Goal: Task Accomplishment & Management: Use online tool/utility

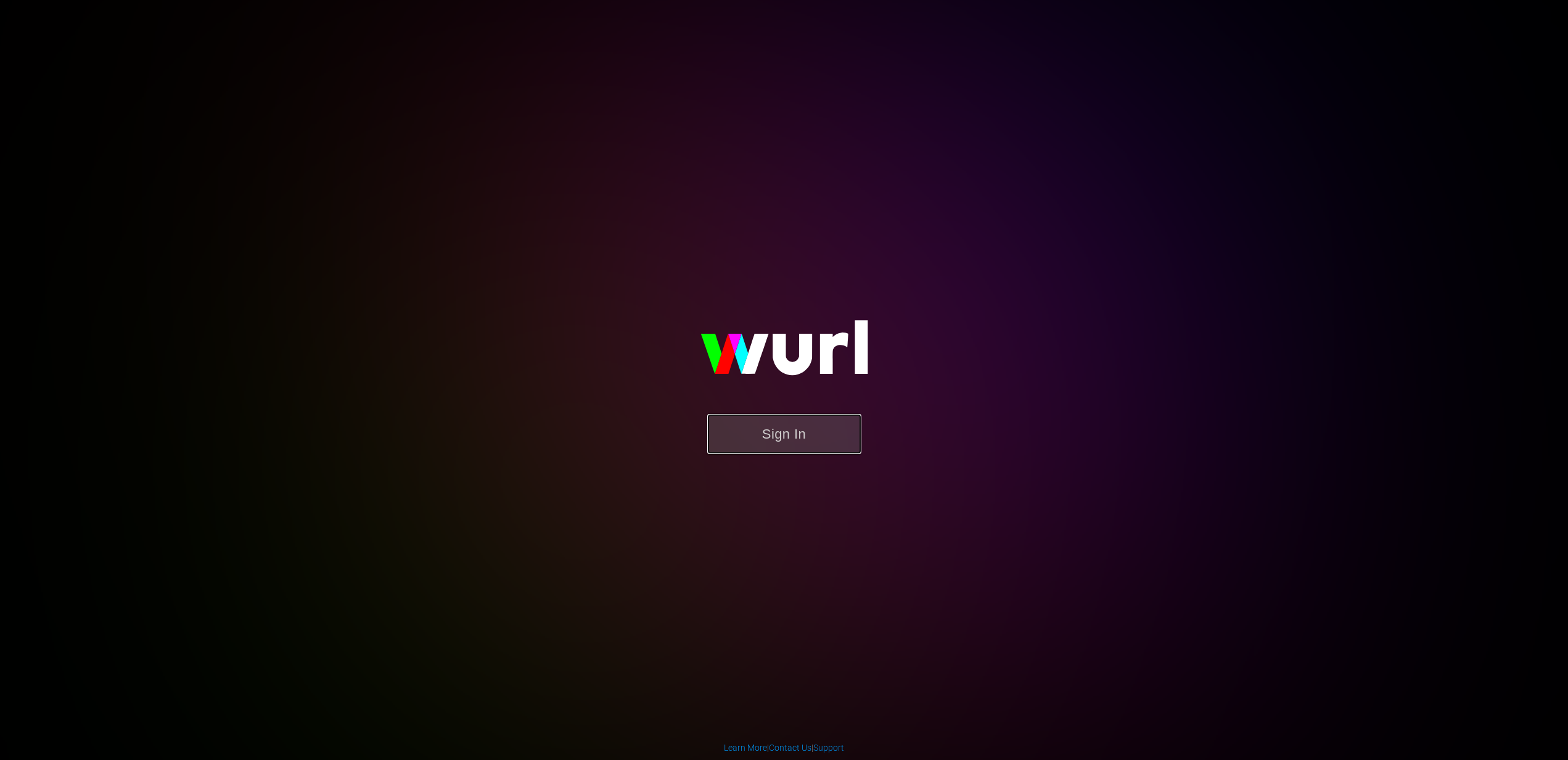
click at [800, 422] on button "Sign In" at bounding box center [785, 434] width 154 height 40
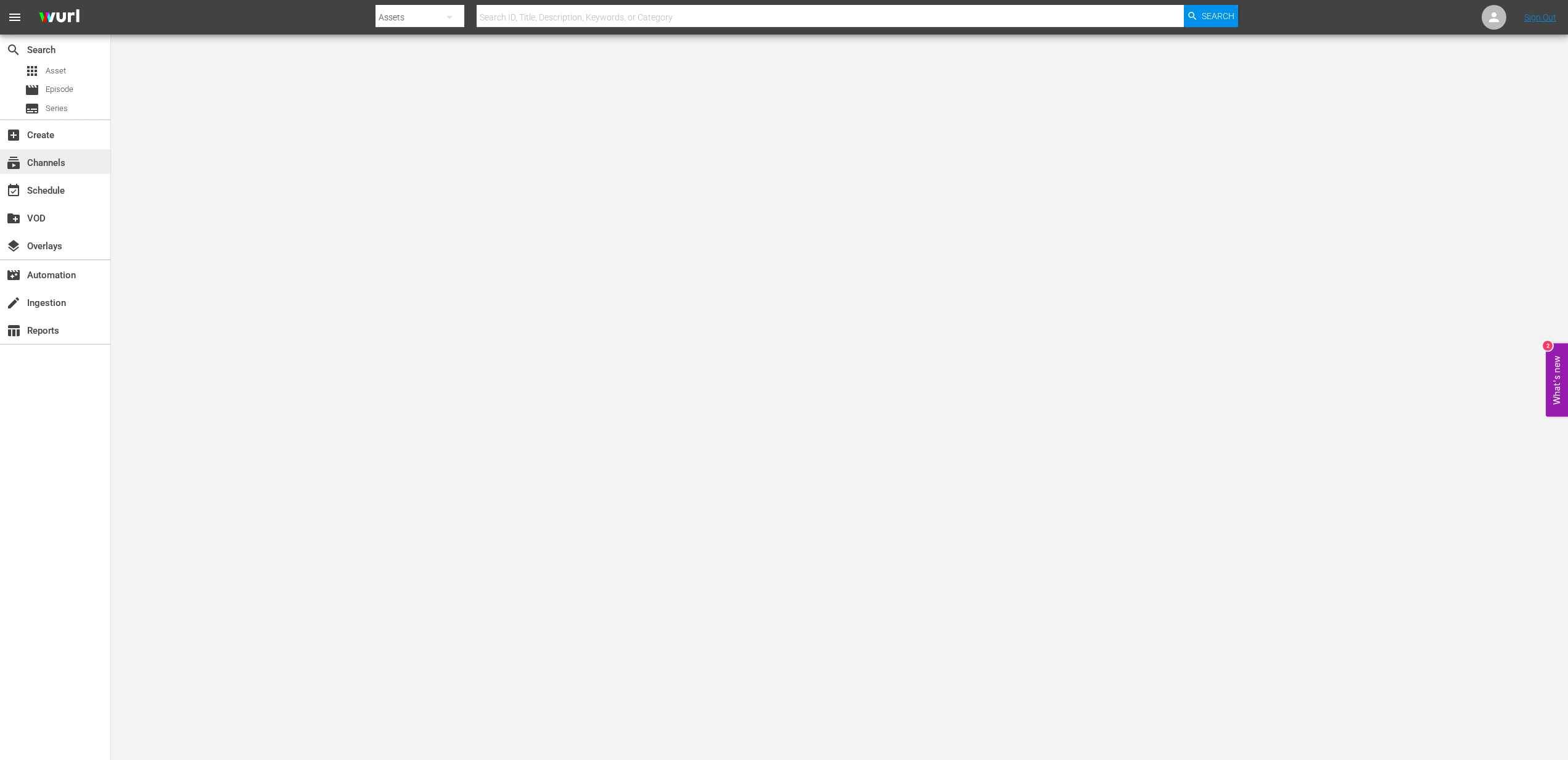
click at [52, 163] on div "subscriptions Channels" at bounding box center [34, 160] width 69 height 11
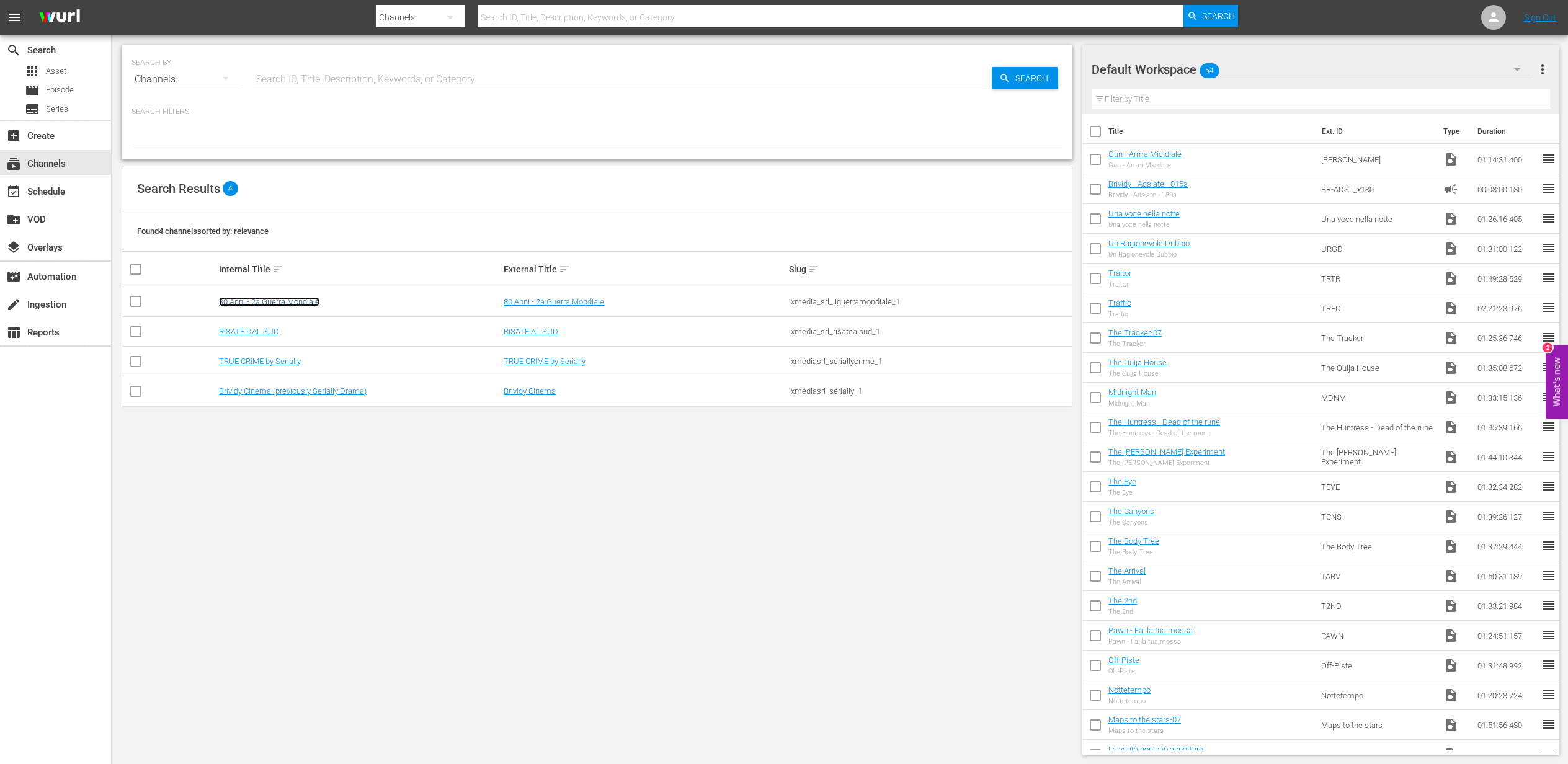
click at [251, 299] on link "80 Anni - 2a Guerra Mondiale" at bounding box center [269, 301] width 100 height 9
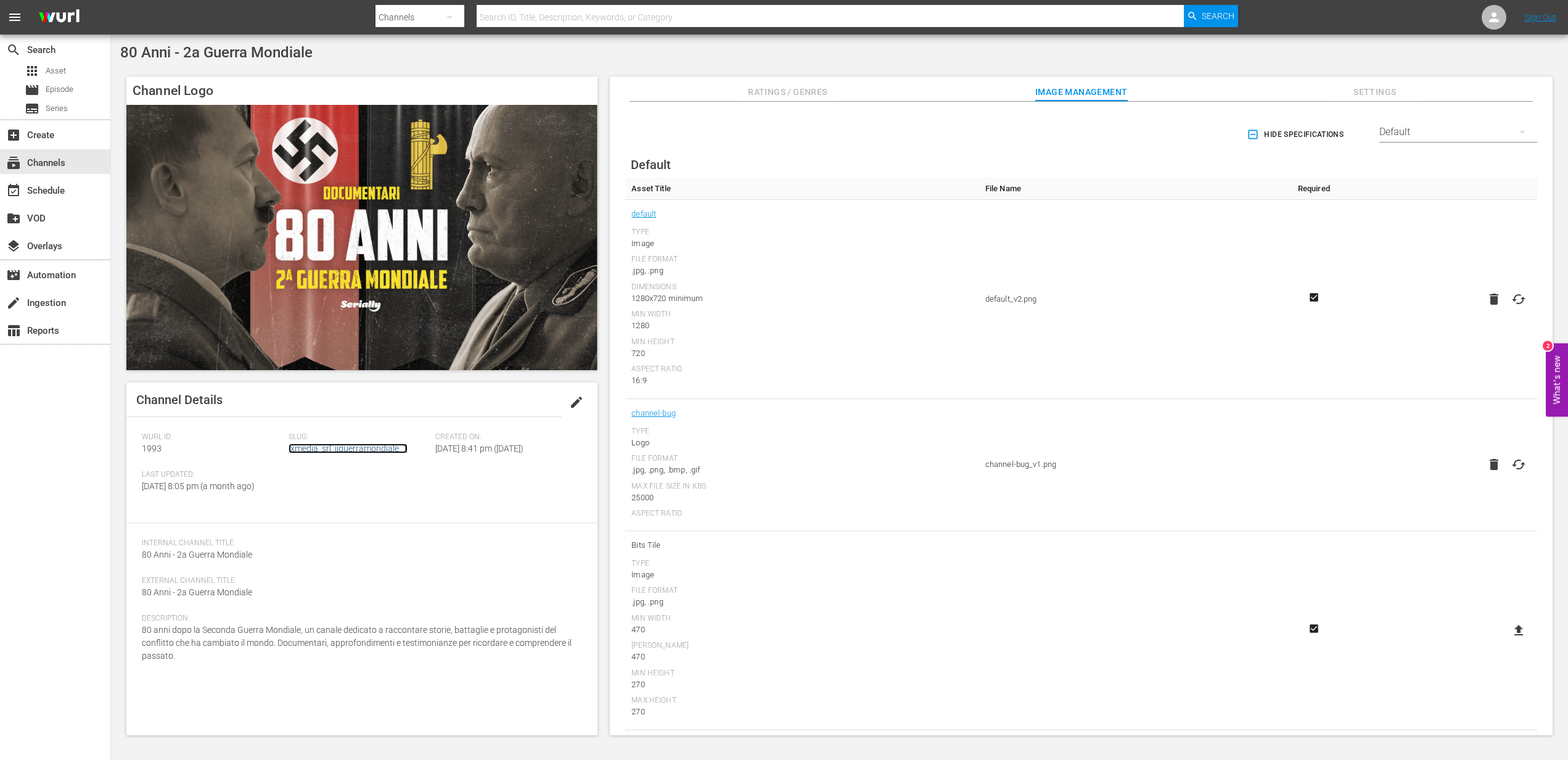
click at [335, 448] on link "ixmedia_srl_iiguerramondiale_1" at bounding box center [349, 448] width 119 height 10
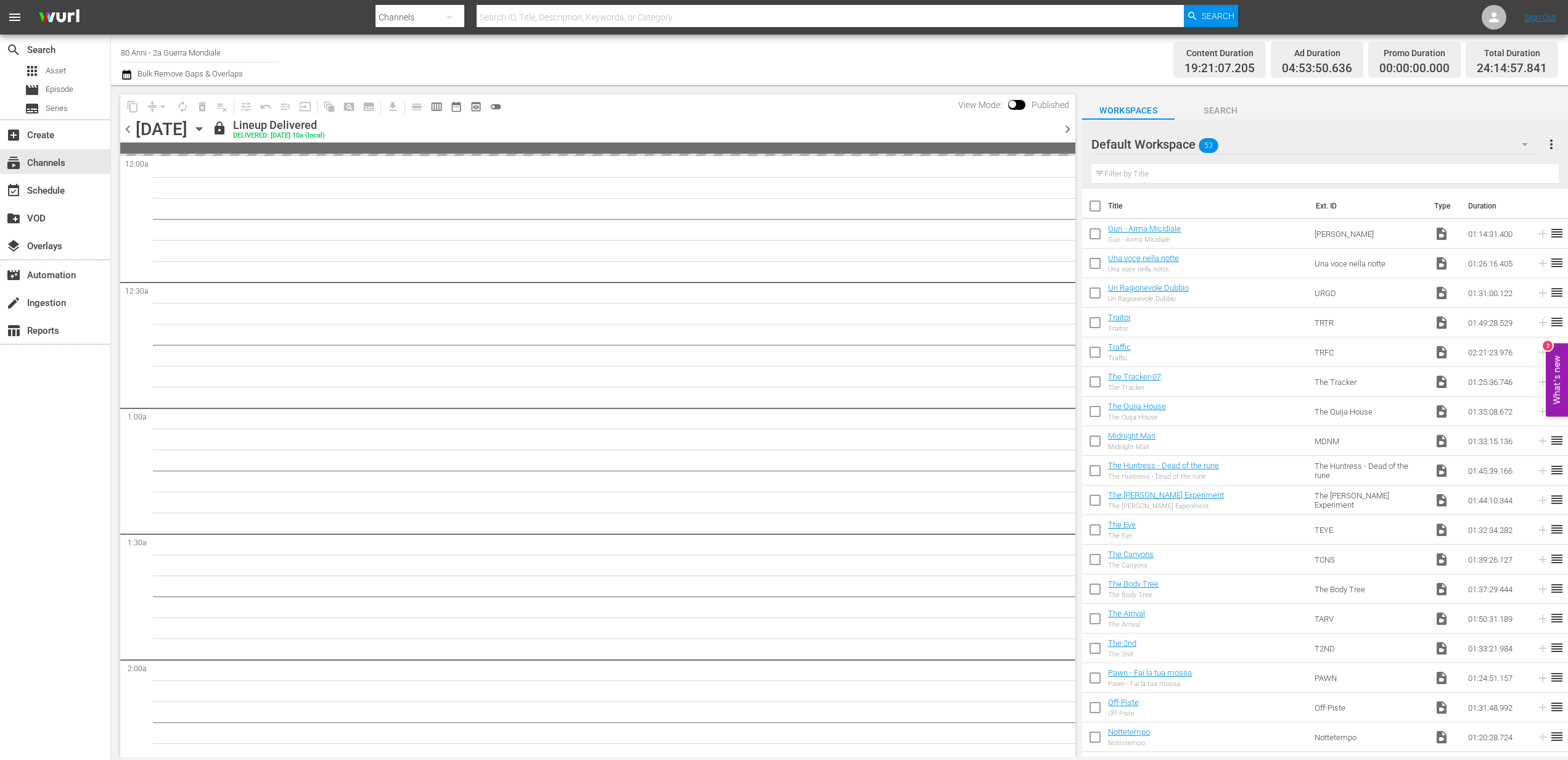
click at [125, 78] on icon "button" at bounding box center [127, 74] width 12 height 15
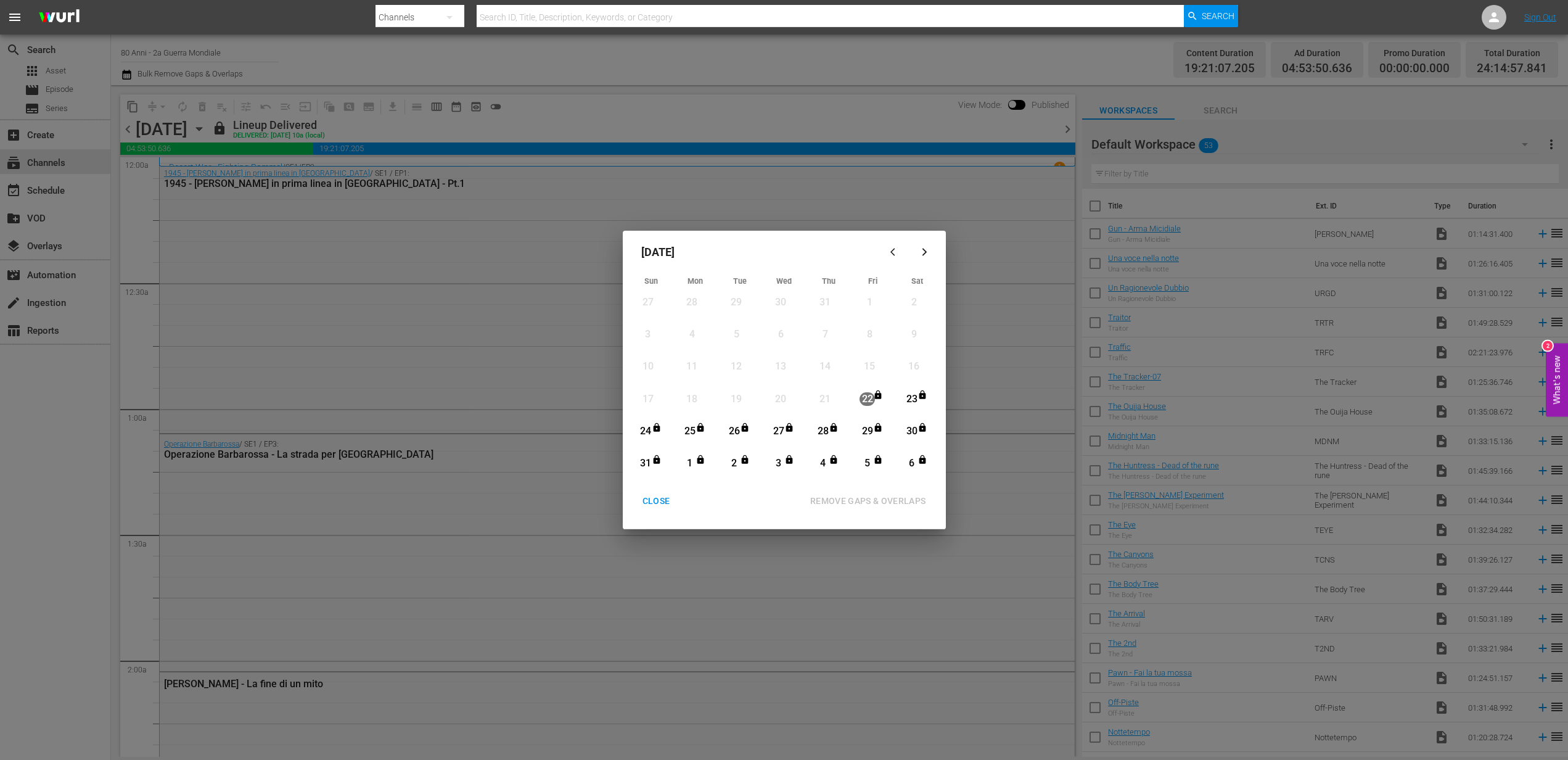
click at [919, 260] on button "button" at bounding box center [925, 252] width 29 height 29
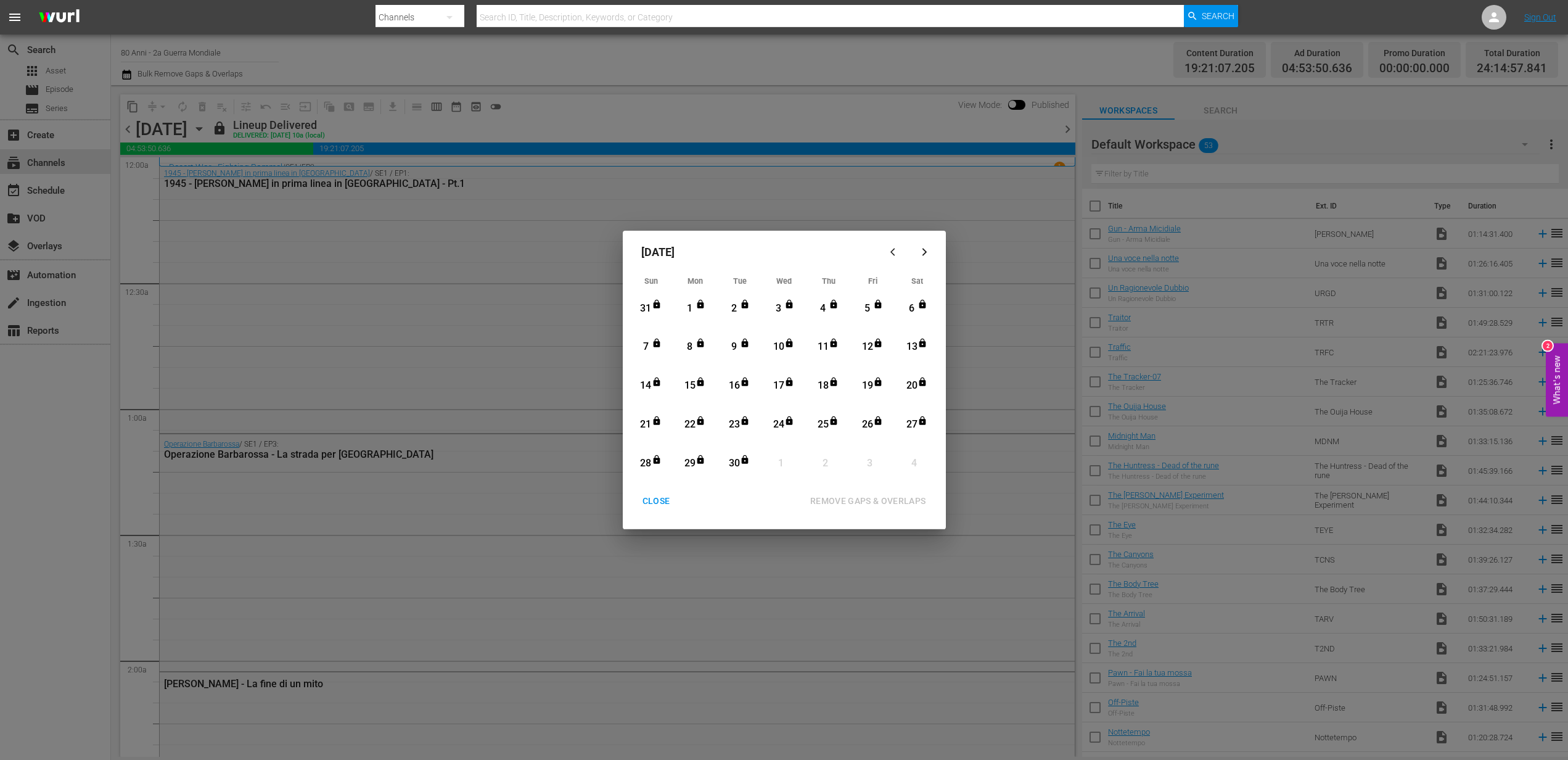
drag, startPoint x: 919, startPoint y: 249, endPoint x: 937, endPoint y: 247, distance: 18.1
click at [937, 247] on button "button" at bounding box center [925, 252] width 29 height 29
click at [655, 502] on div "CLOSE" at bounding box center [656, 501] width 48 height 16
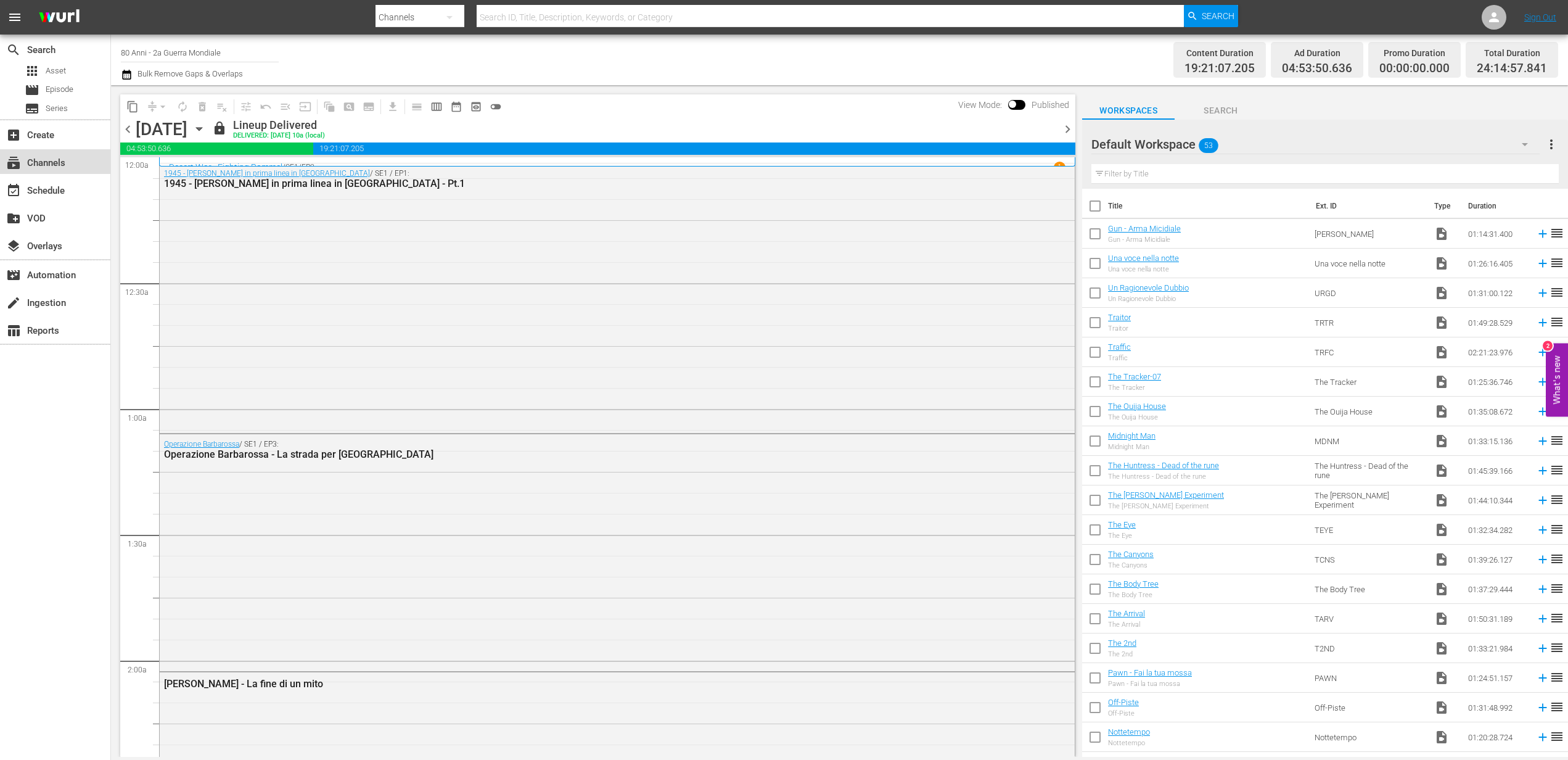
click at [63, 158] on div "subscriptions Channels" at bounding box center [34, 160] width 69 height 11
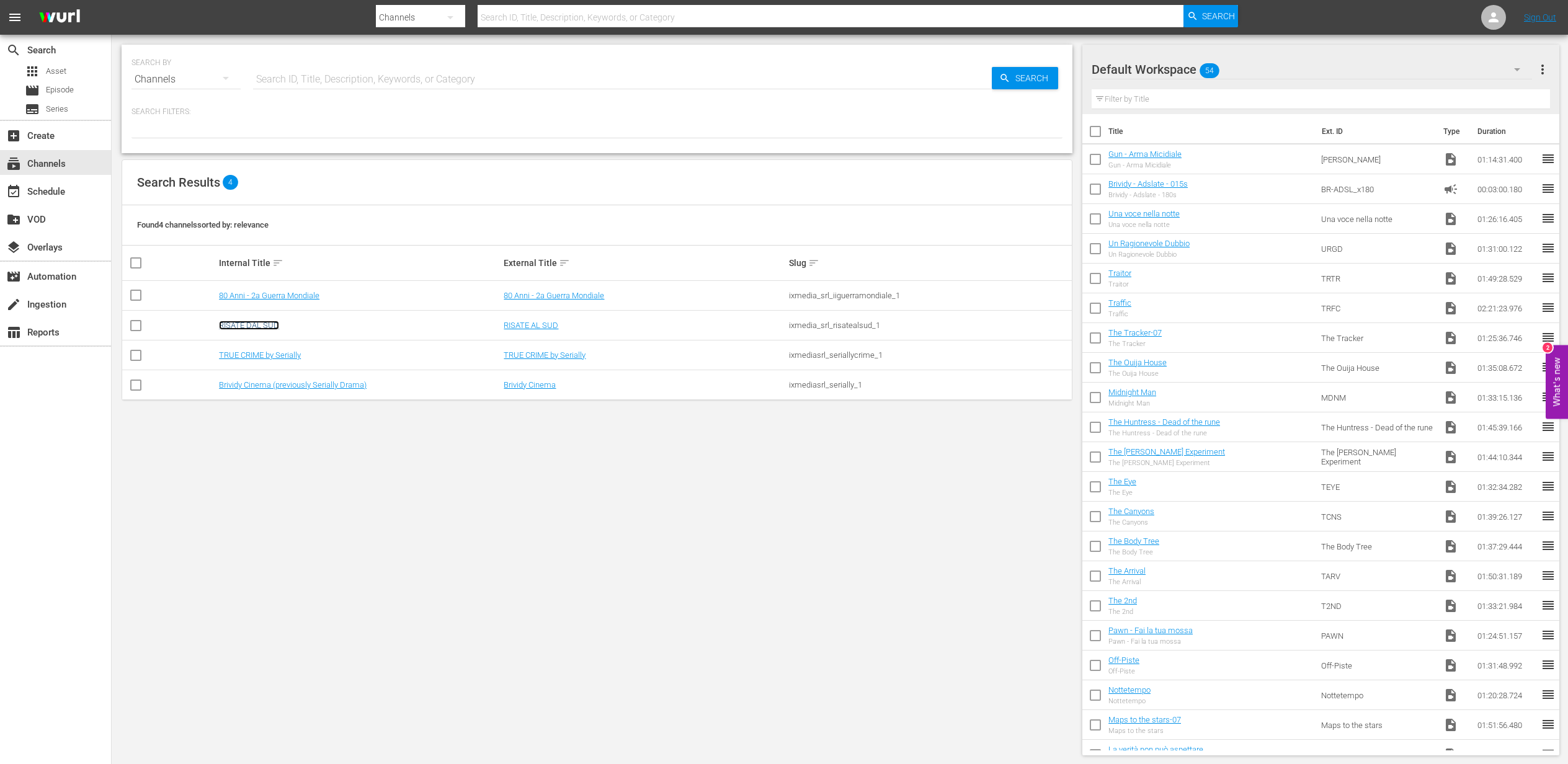
click at [266, 324] on link "RISATE DAL SUD" at bounding box center [248, 325] width 60 height 9
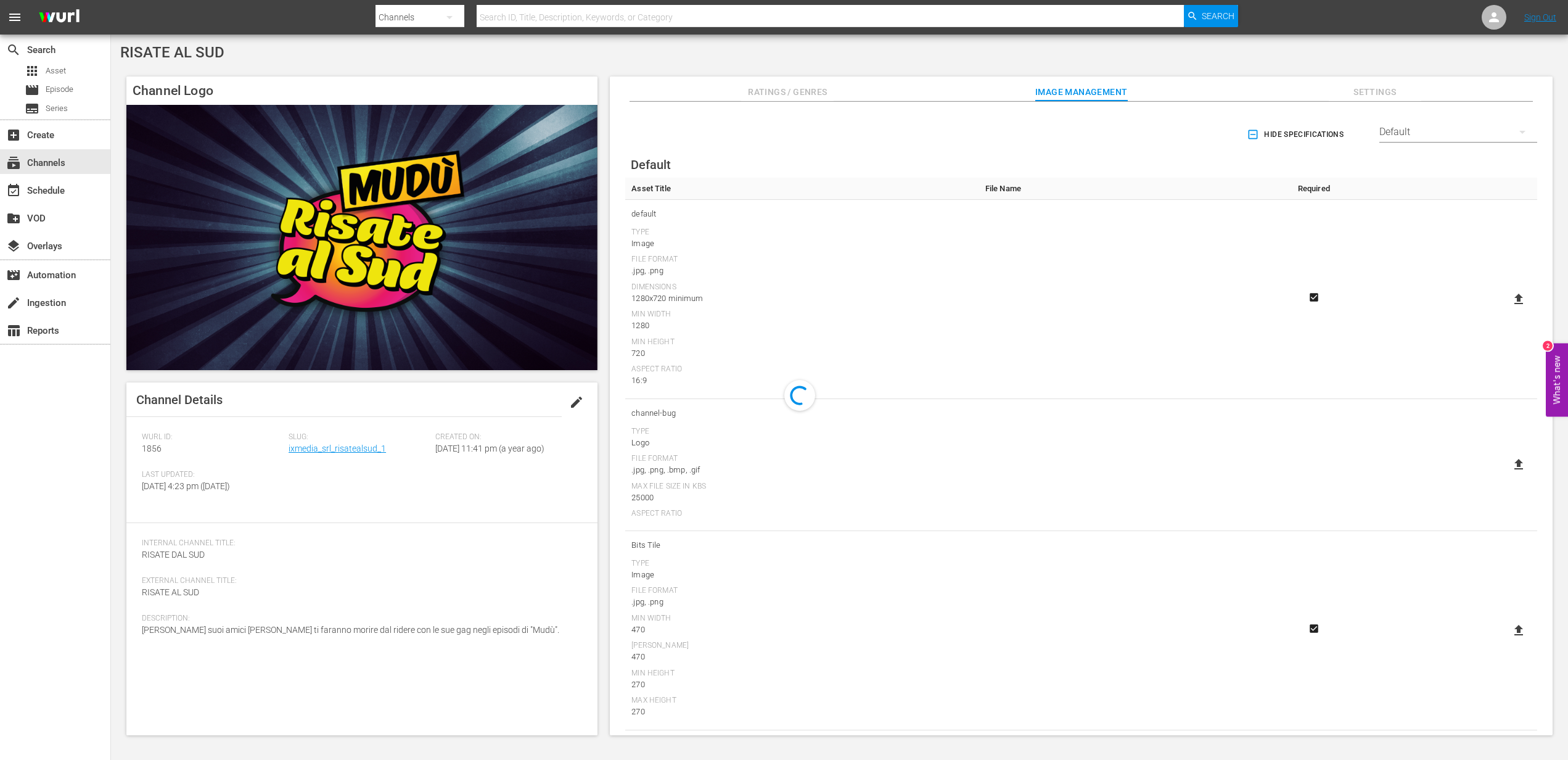
click at [305, 453] on div "Slug: ixmedia_srl_risatealsud_1" at bounding box center [362, 451] width 146 height 38
click at [304, 449] on link "ixmedia_srl_risatealsud_1" at bounding box center [338, 448] width 98 height 10
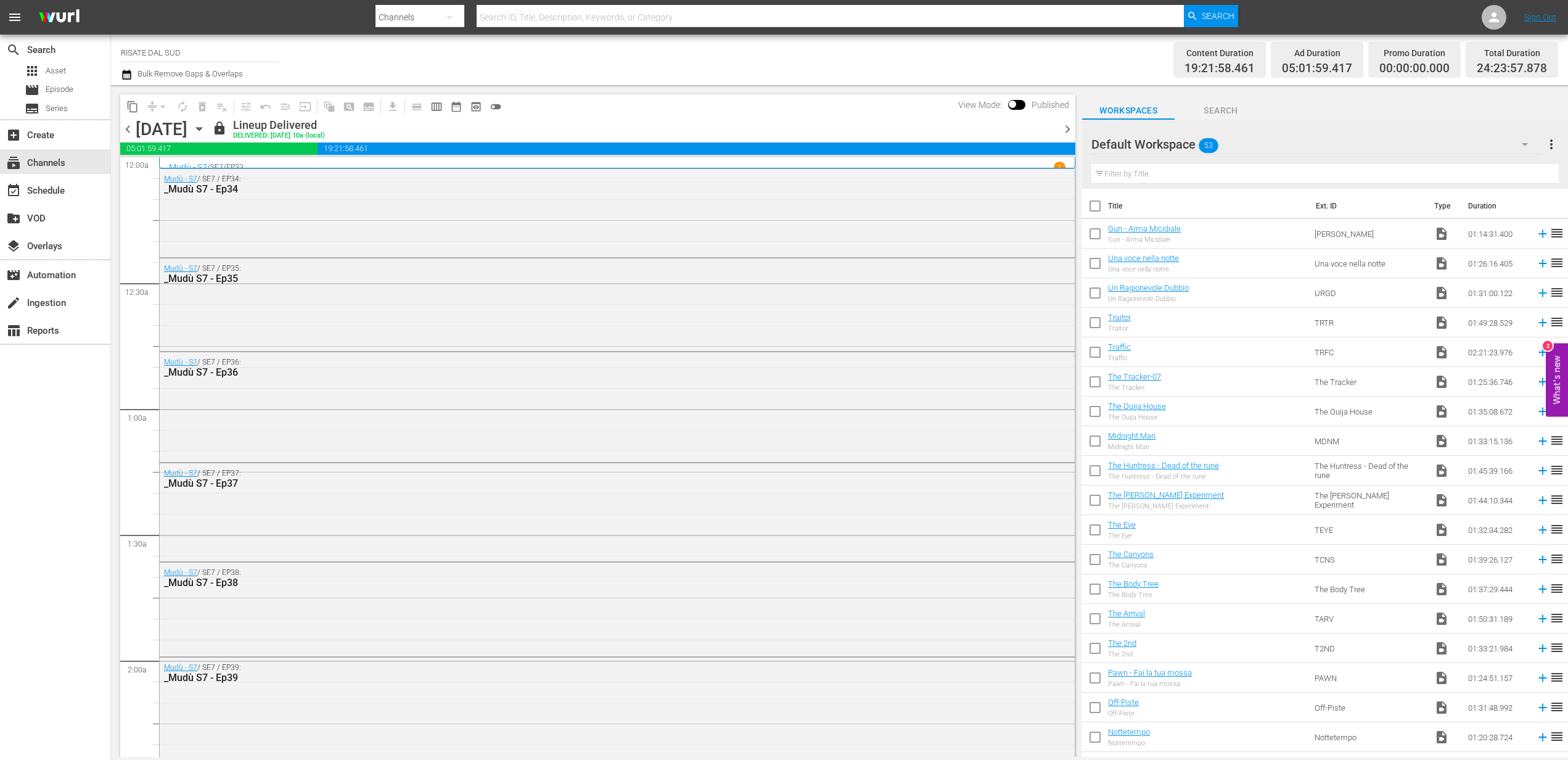
click at [125, 67] on icon "button" at bounding box center [127, 74] width 12 height 15
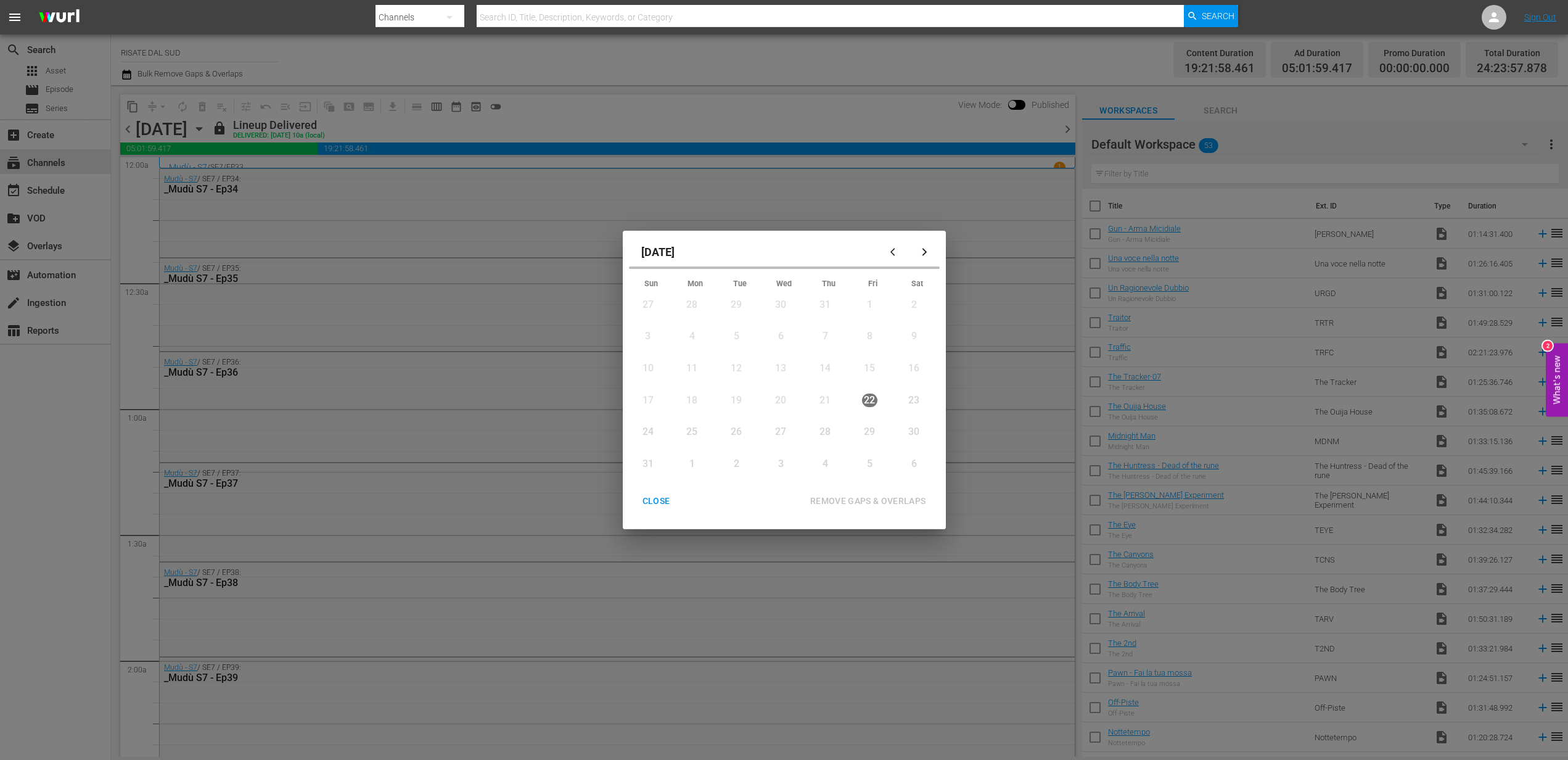
click at [922, 244] on button "button" at bounding box center [925, 252] width 29 height 29
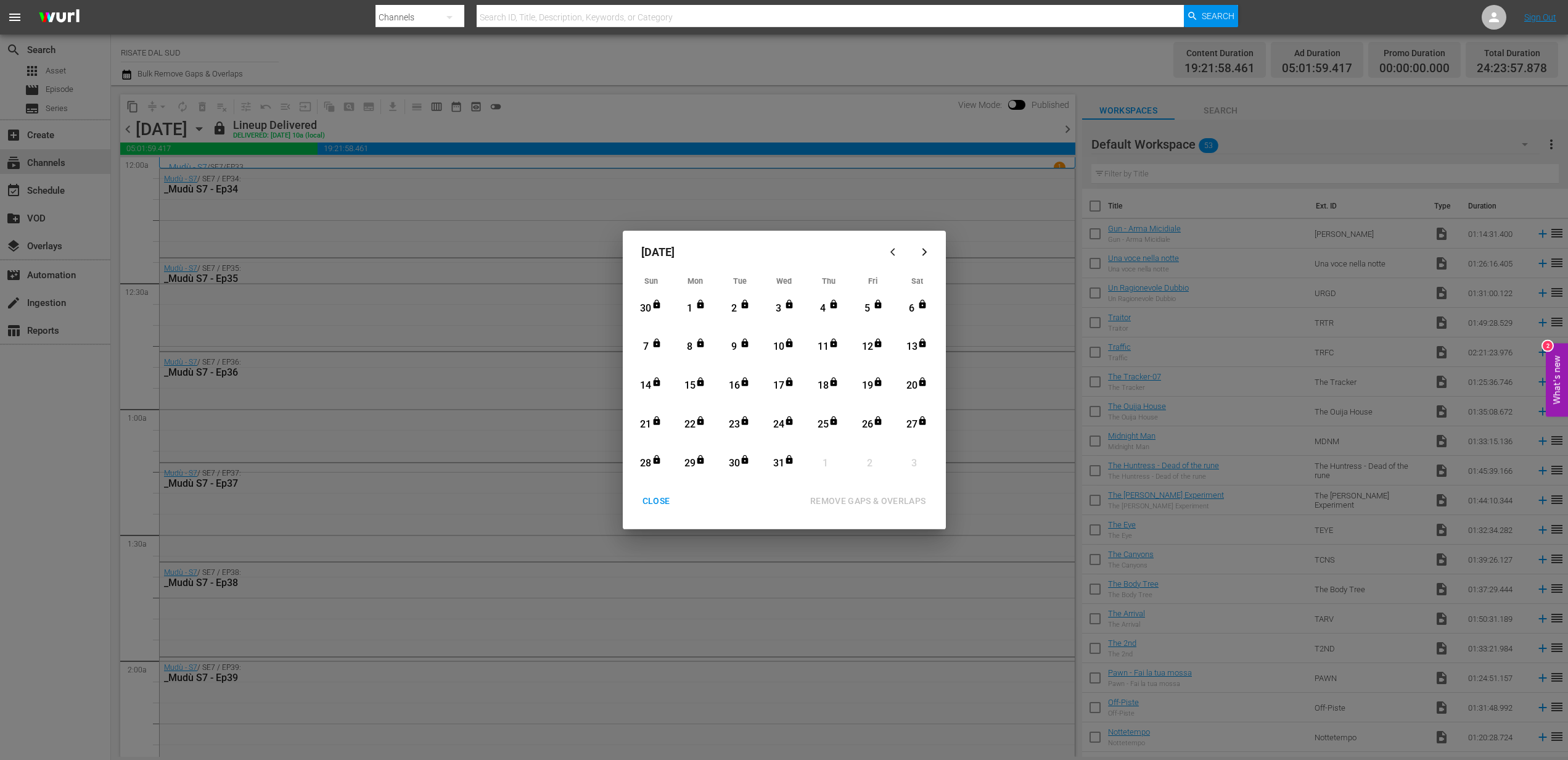
click at [926, 249] on icon "button" at bounding box center [924, 251] width 9 height 9
click at [78, 163] on div "[DATE] Sun Mon Tue Wed Thu Fri Sat 28 View Lineup 29 View Lineup 30 View Lineup…" at bounding box center [784, 380] width 1568 height 760
click at [662, 490] on button "CLOSE" at bounding box center [656, 501] width 58 height 22
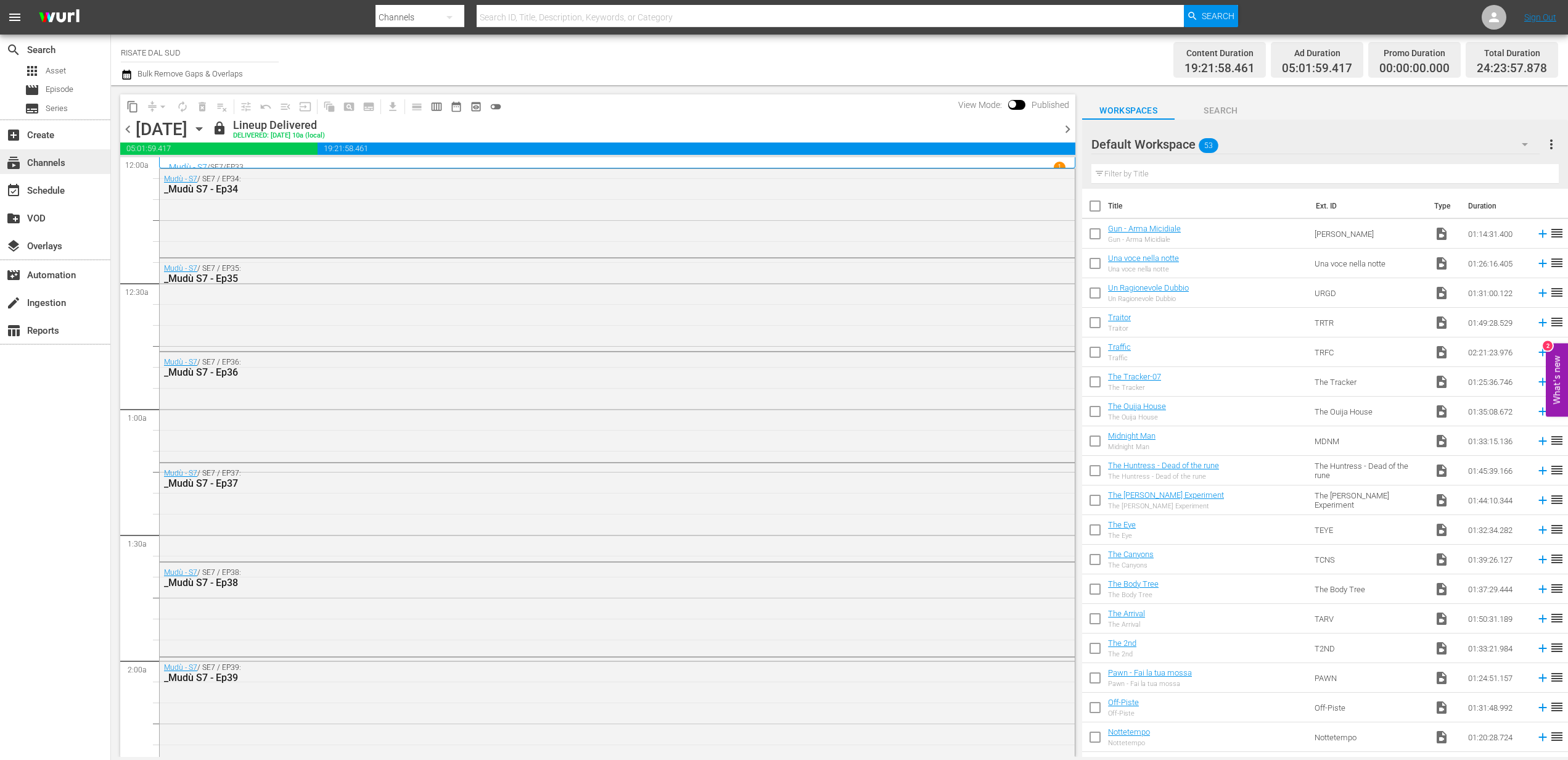
click at [74, 174] on div "subscriptions Channels" at bounding box center [55, 161] width 110 height 24
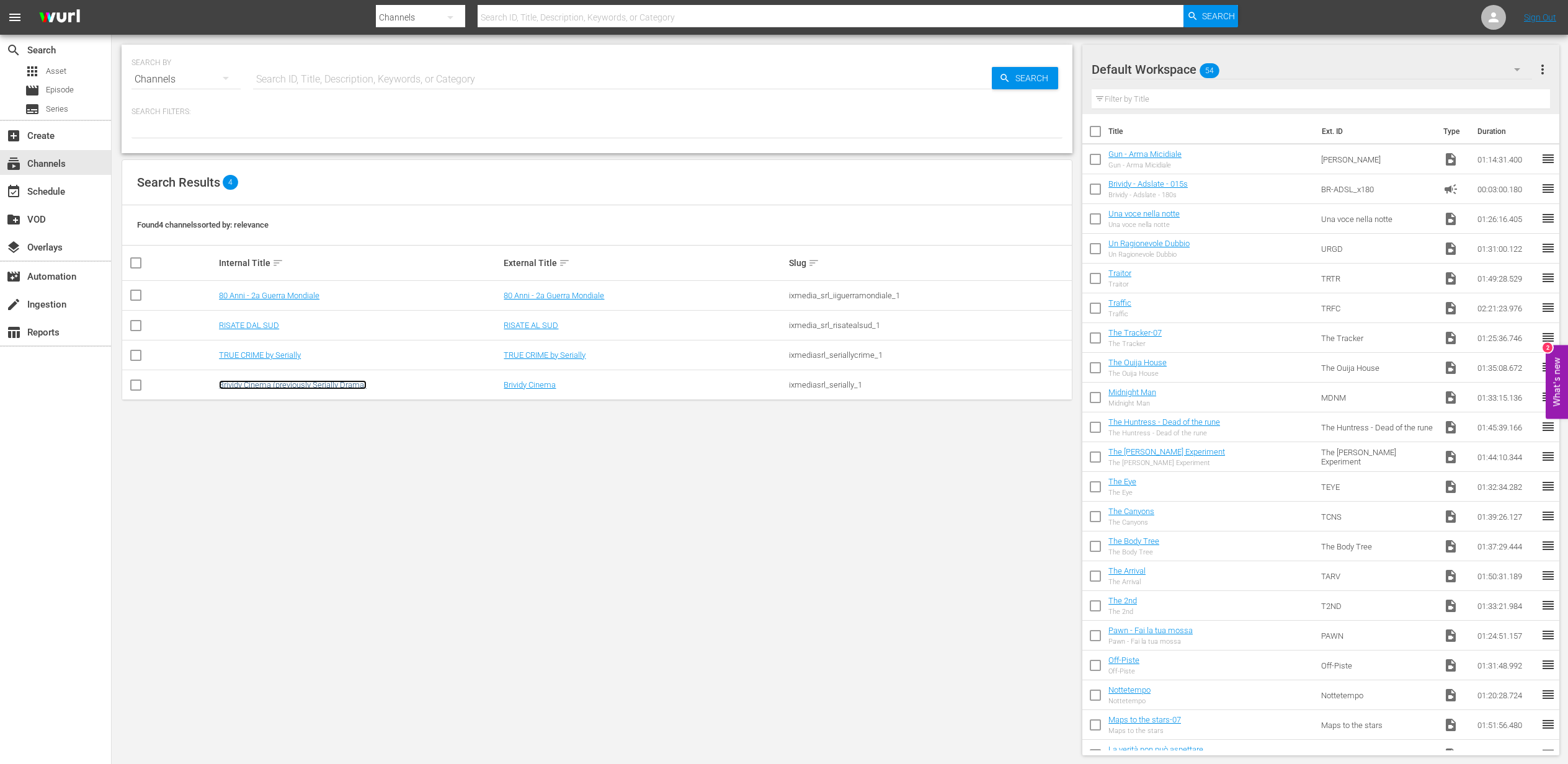
click at [271, 388] on link "Brividy Cinema (previously Serially Drama)" at bounding box center [293, 384] width 147 height 9
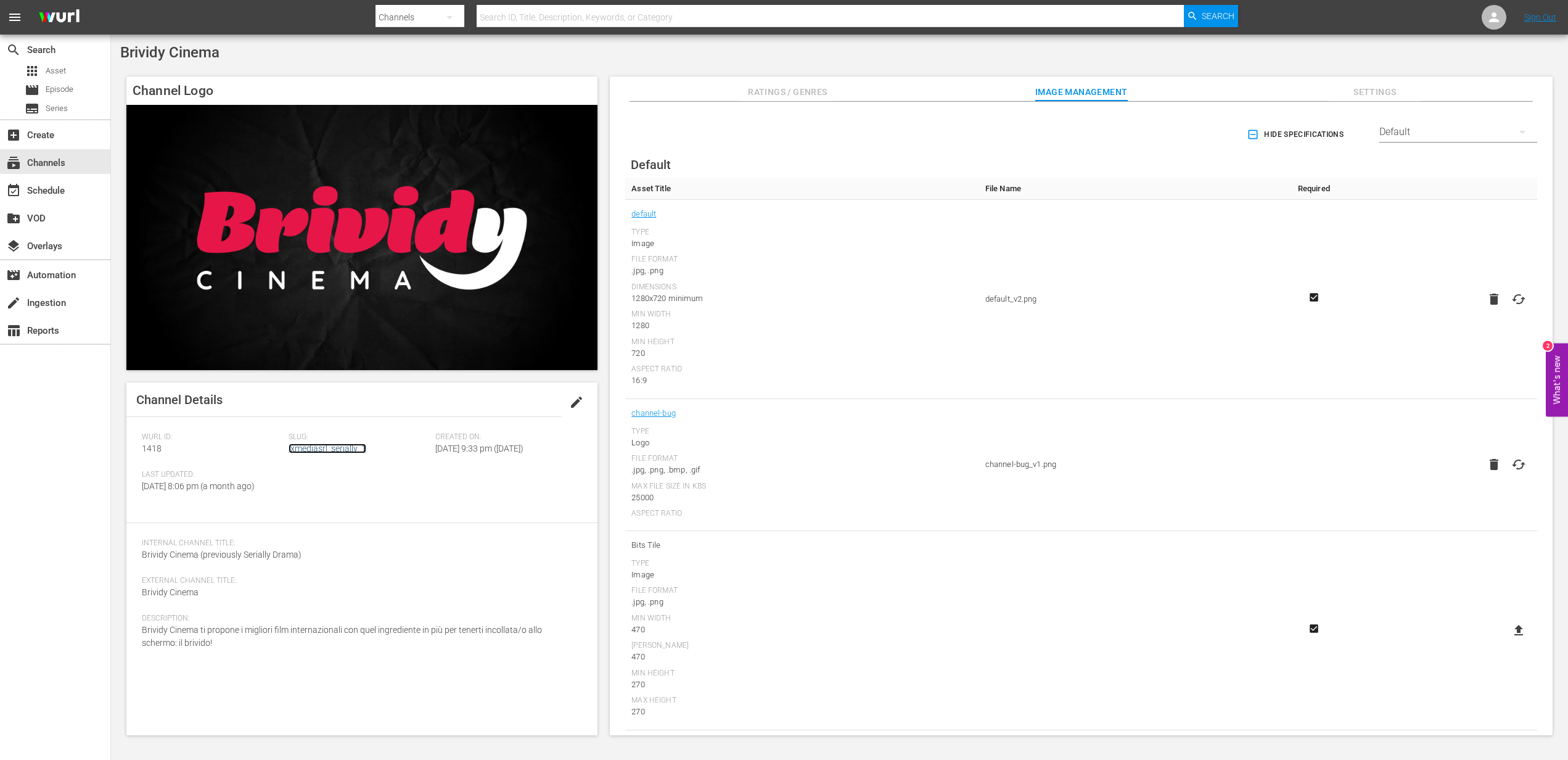
click at [334, 448] on link "ixmediasrl_serially_1" at bounding box center [328, 448] width 78 height 10
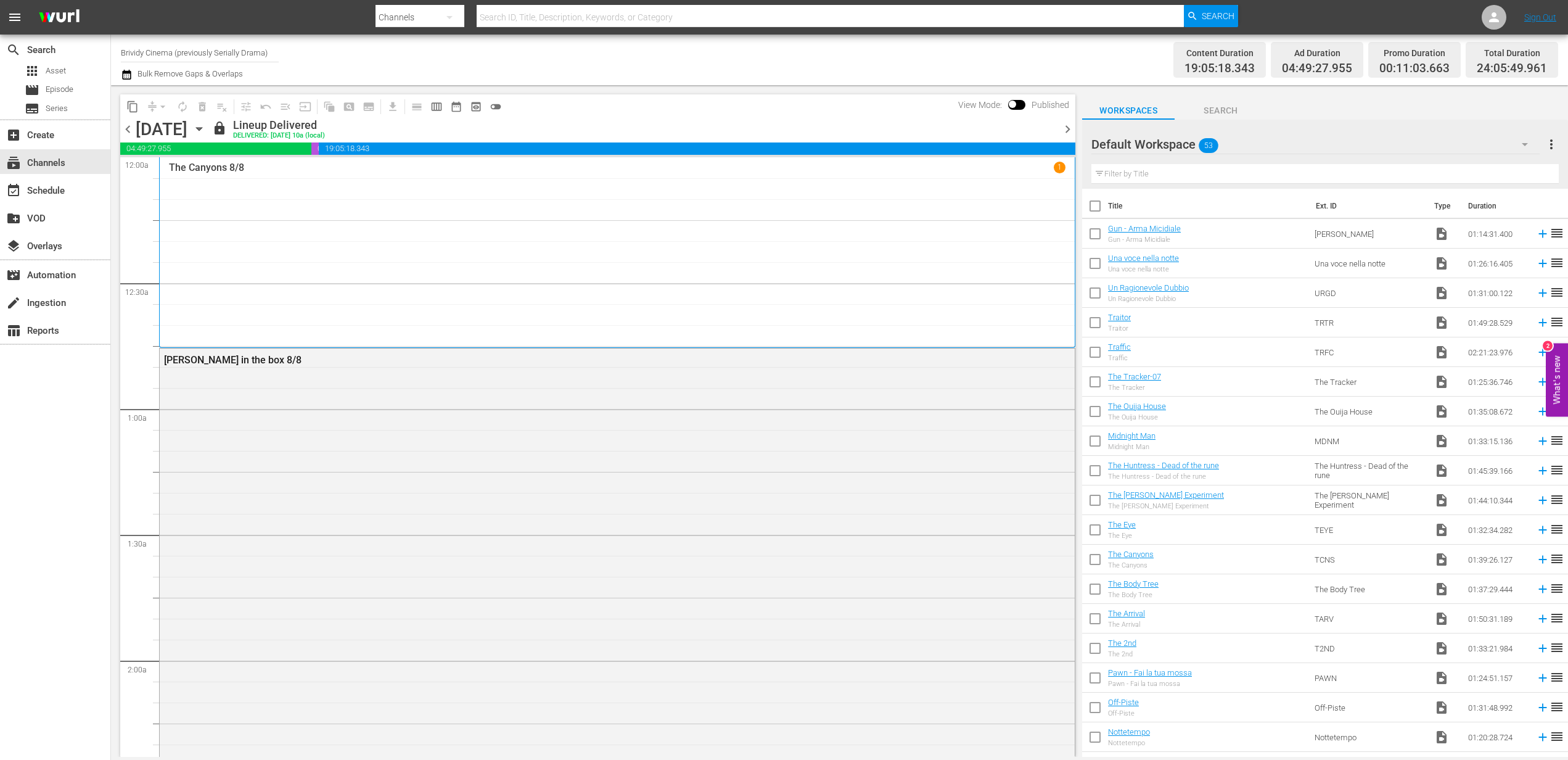
click at [128, 74] on icon "button" at bounding box center [127, 74] width 12 height 15
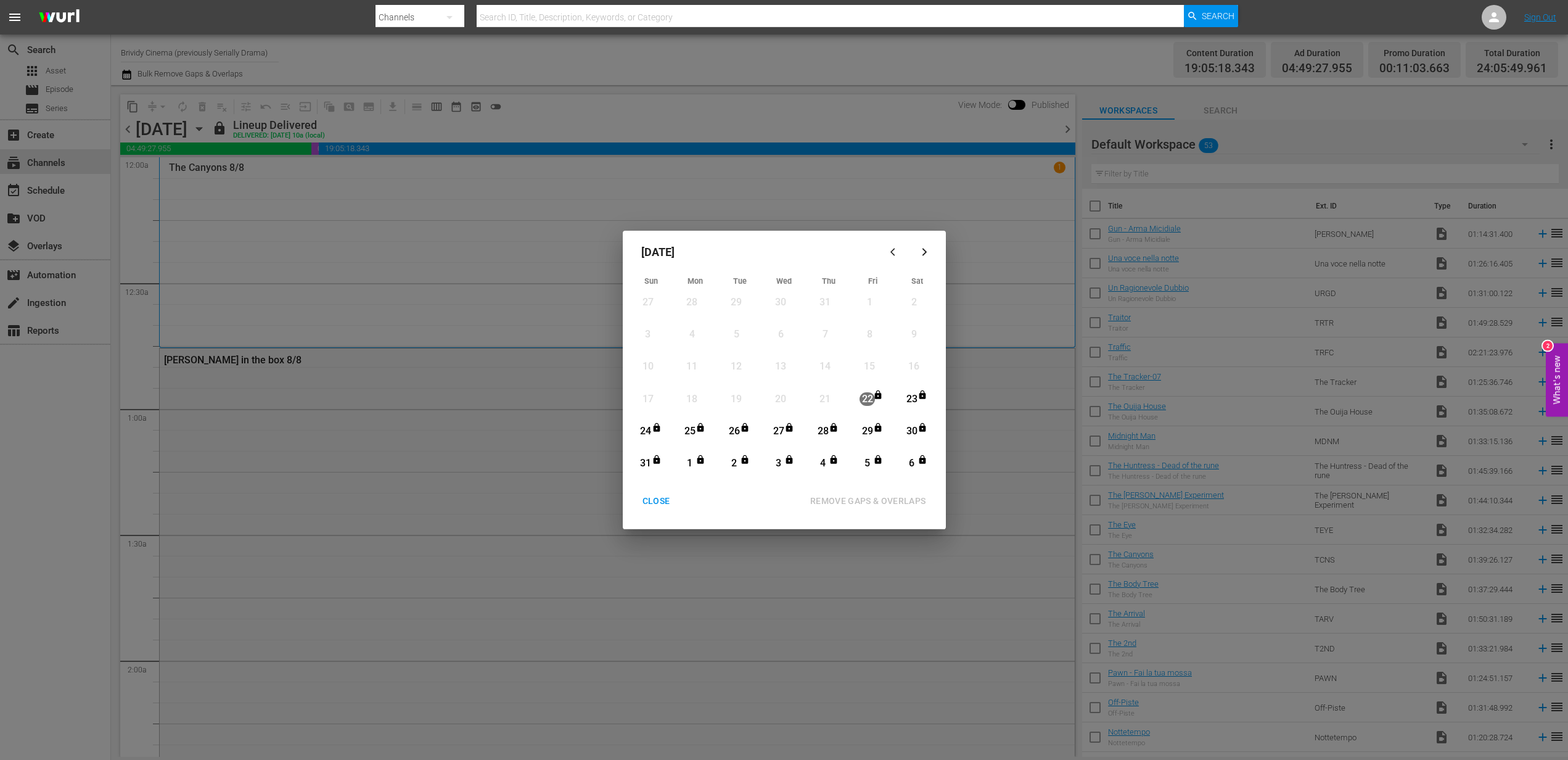
click at [933, 240] on button "button" at bounding box center [925, 252] width 29 height 29
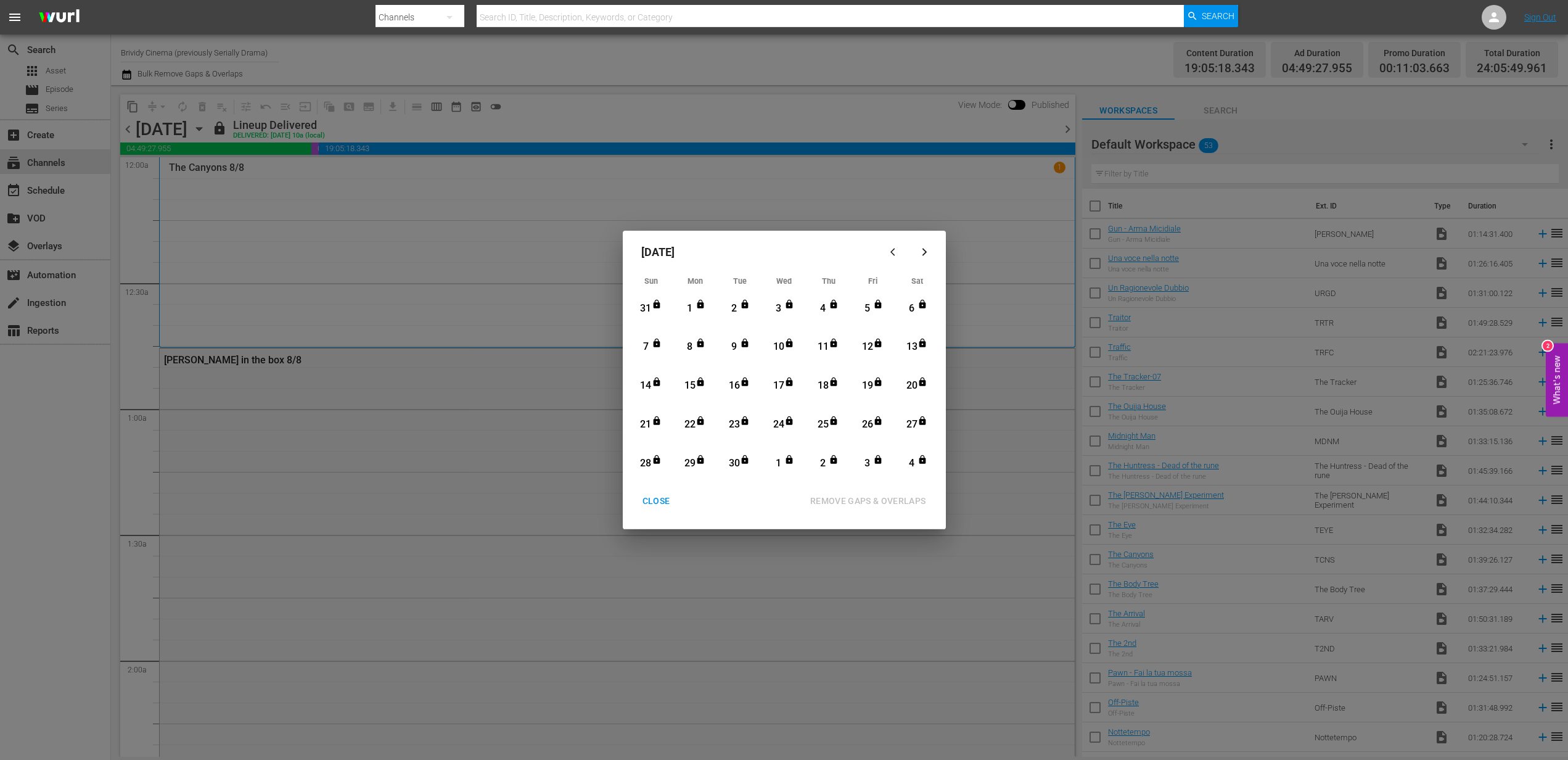
click at [931, 243] on button "button" at bounding box center [925, 252] width 29 height 29
click at [78, 156] on div "[DATE] Sun Mon Tue Wed Thu Fri Sat 28 View Lineup 29 View Lineup 30 View Lineup…" at bounding box center [784, 380] width 1568 height 760
click at [41, 165] on div "[DATE] Sun Mon Tue Wed Thu Fri Sat 28 View Lineup 29 View Lineup 30 View Lineup…" at bounding box center [784, 380] width 1568 height 760
click at [667, 507] on div "CLOSE" at bounding box center [656, 501] width 48 height 16
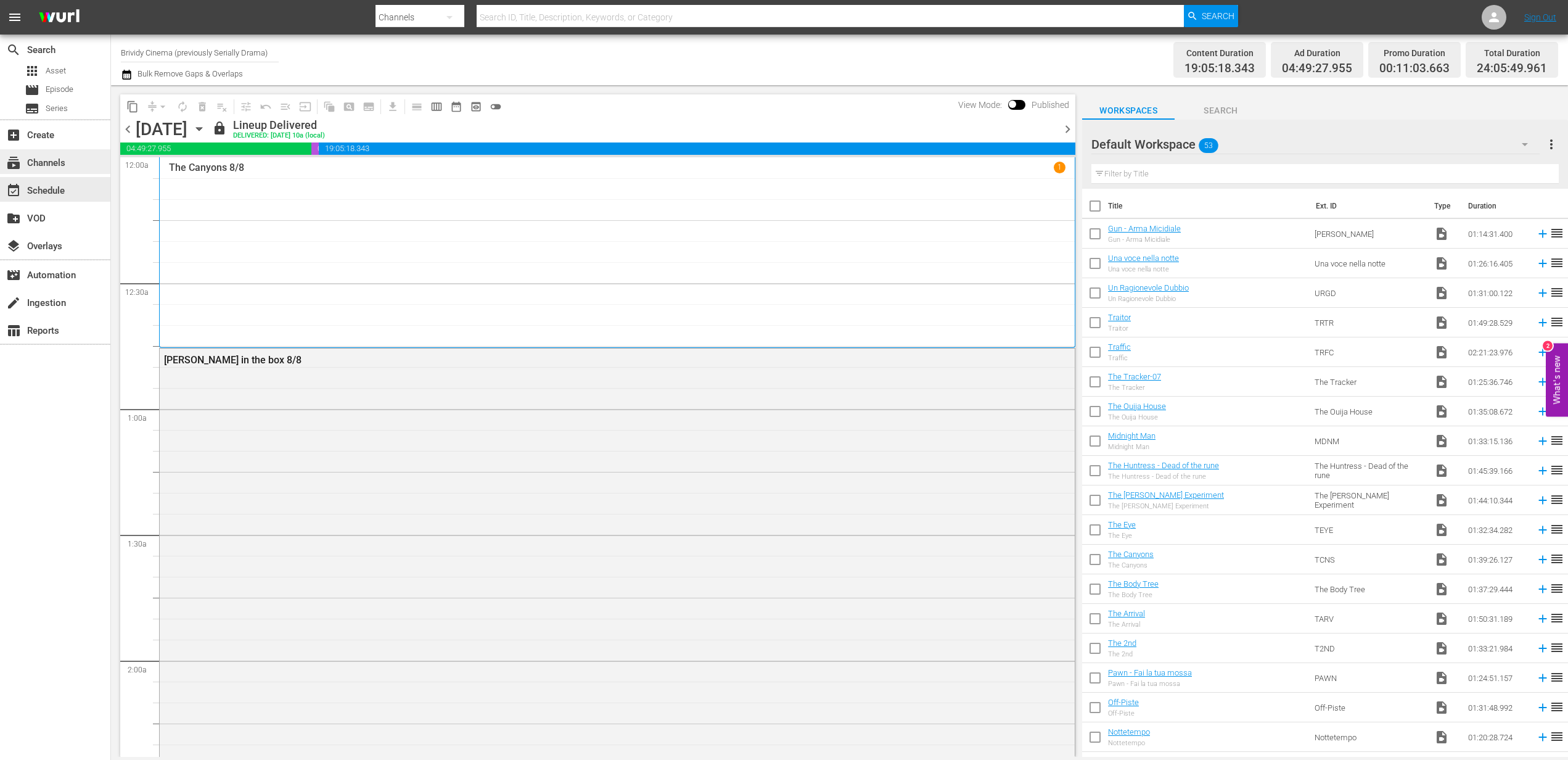
click at [41, 159] on div "subscriptions Channels" at bounding box center [34, 160] width 69 height 11
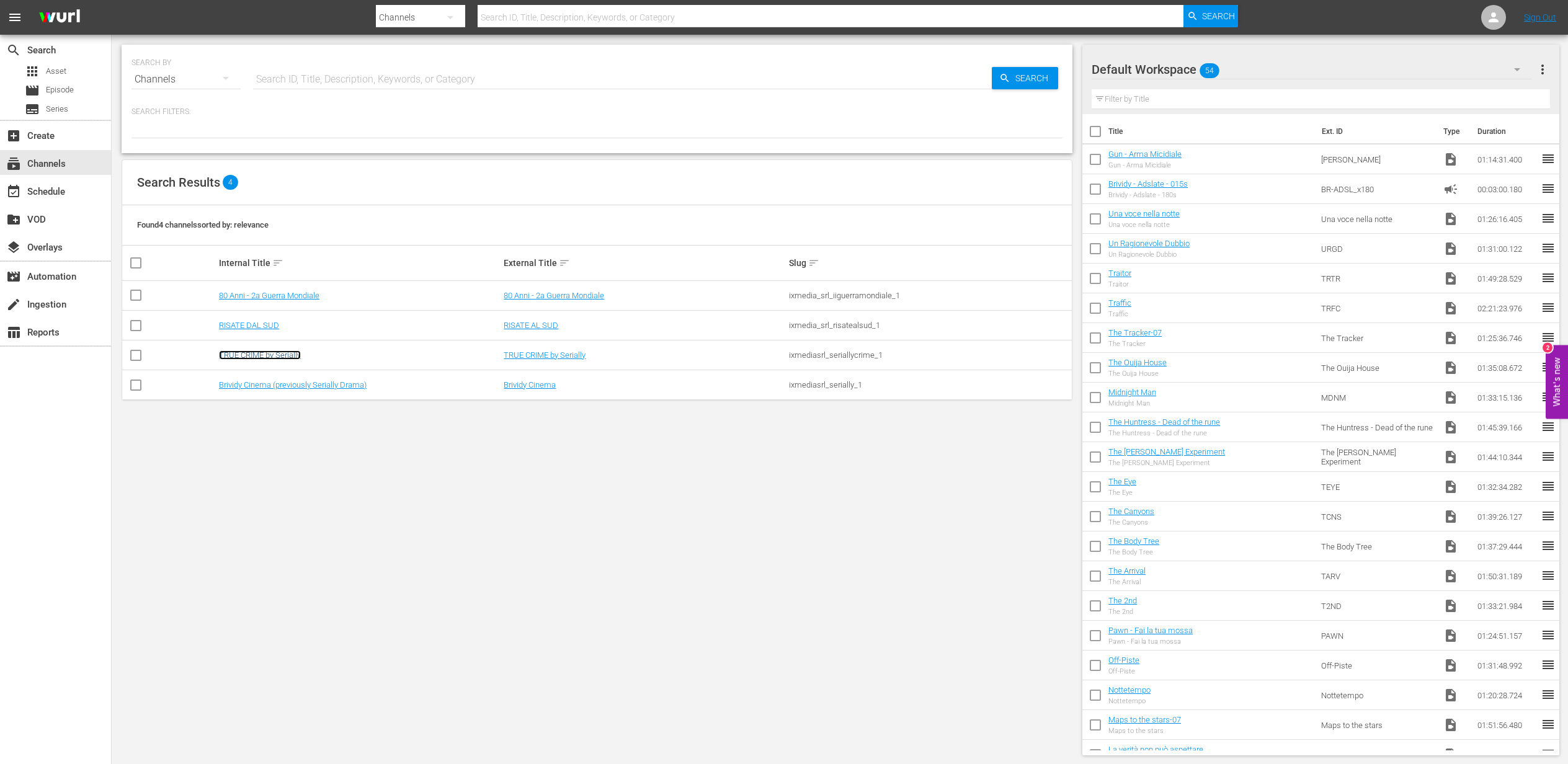
click at [237, 359] on link "TRUE CRIME by Serially" at bounding box center [259, 355] width 81 height 9
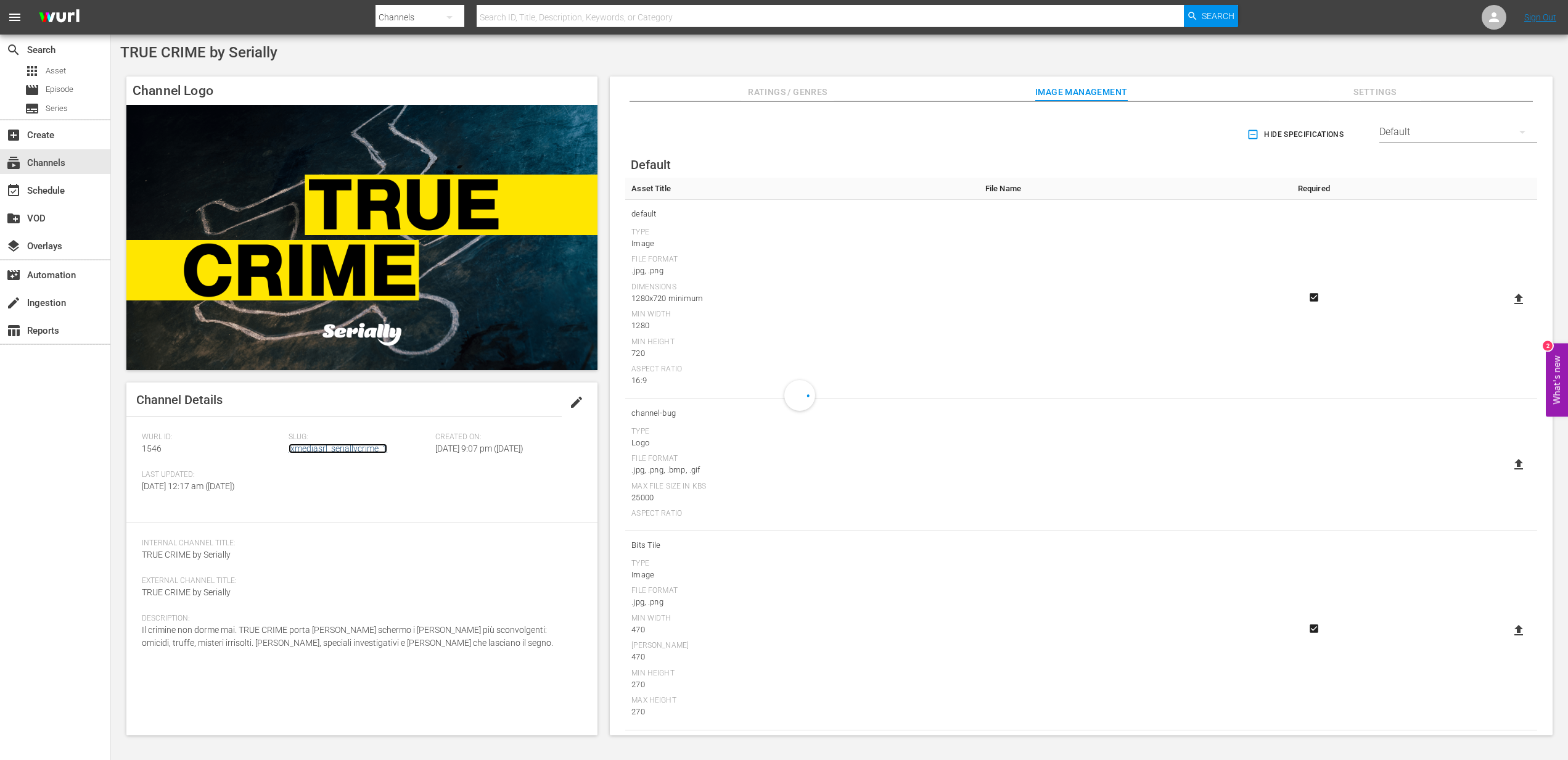
click at [323, 449] on link "ixmediasrl_seriallycrime_1" at bounding box center [338, 448] width 99 height 10
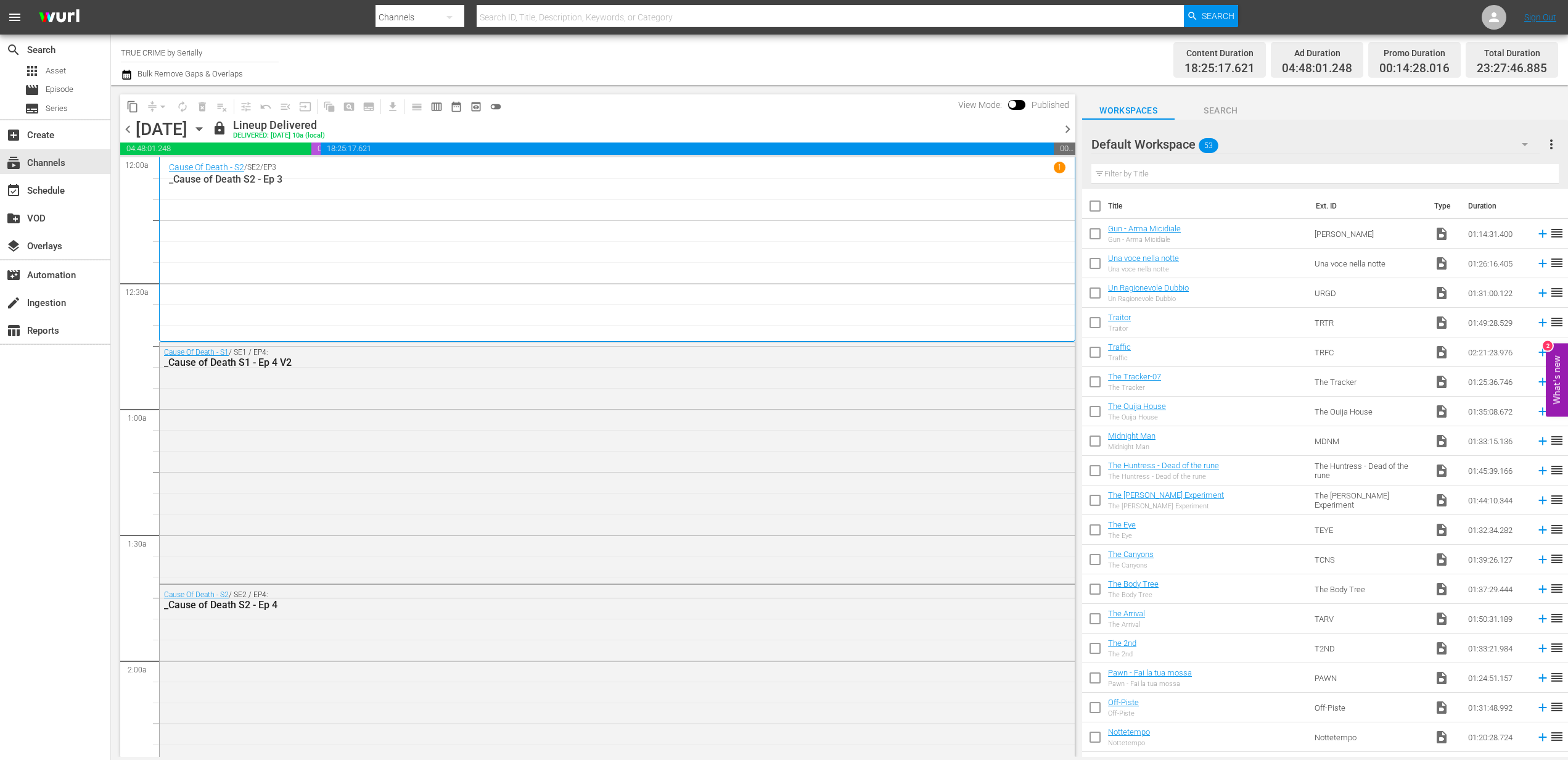
click at [128, 70] on icon "button" at bounding box center [126, 74] width 9 height 10
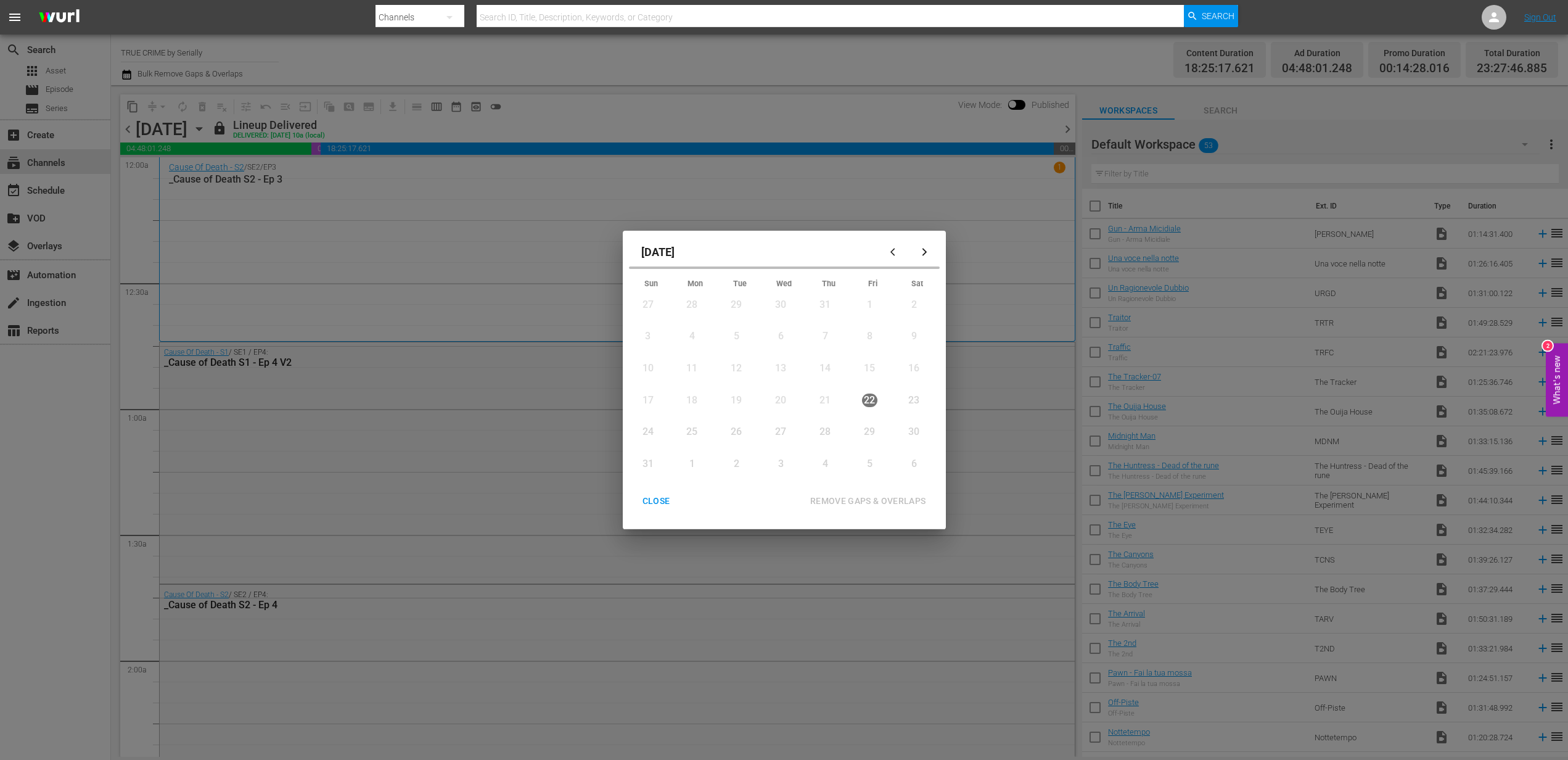
click at [931, 246] on button "button" at bounding box center [925, 252] width 29 height 29
